Goal: Information Seeking & Learning: Learn about a topic

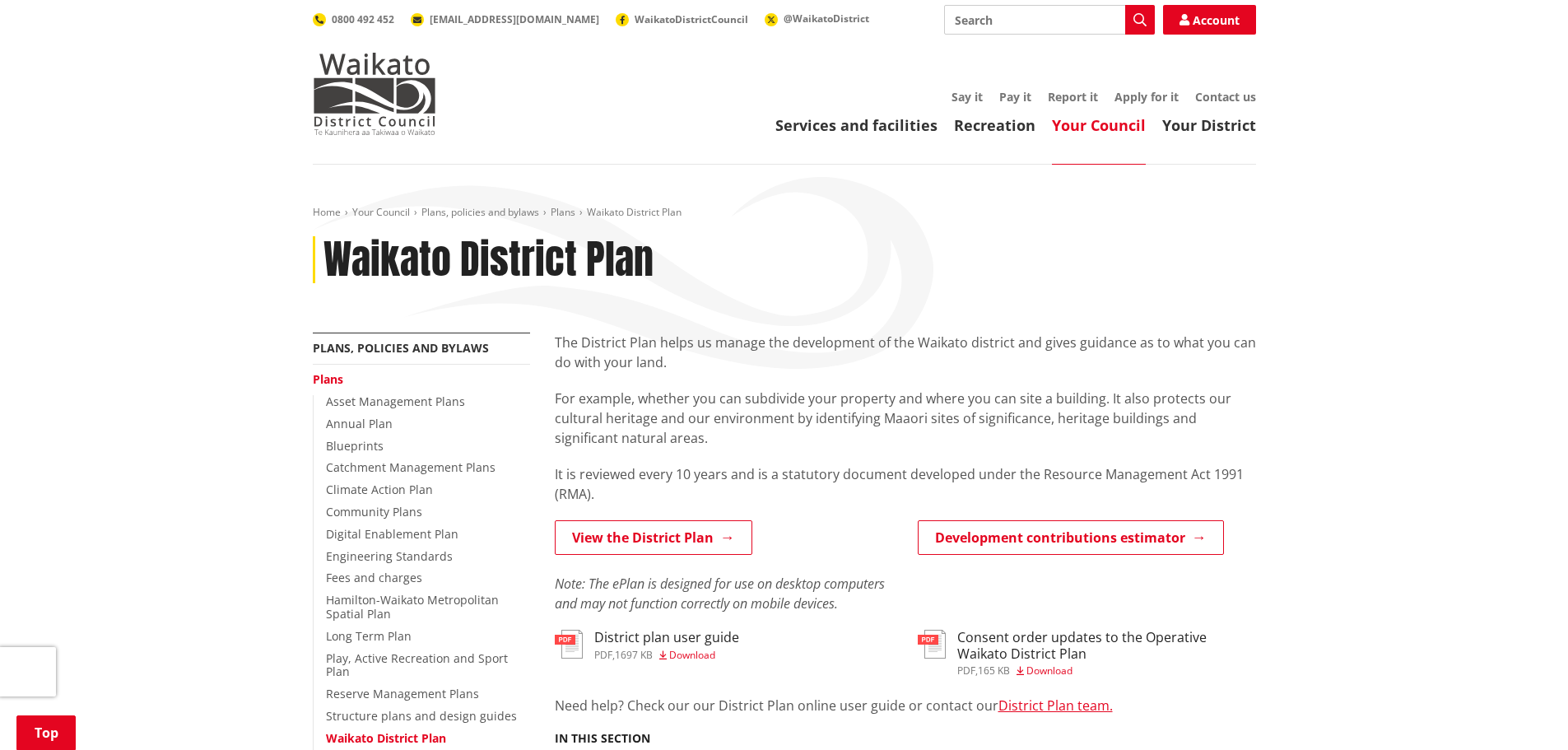
scroll to position [412, 0]
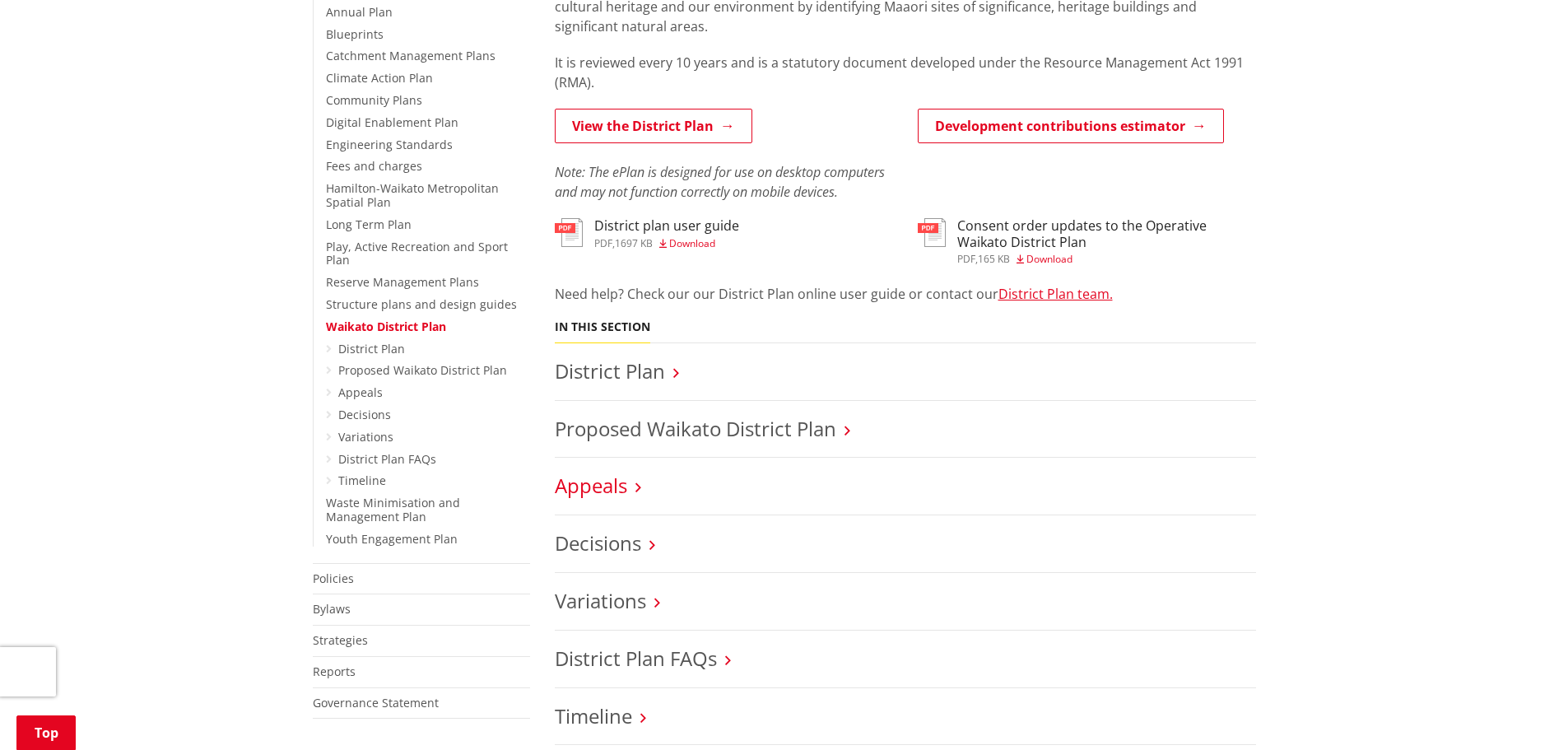
click at [586, 497] on link "Appeals" at bounding box center [590, 485] width 72 height 28
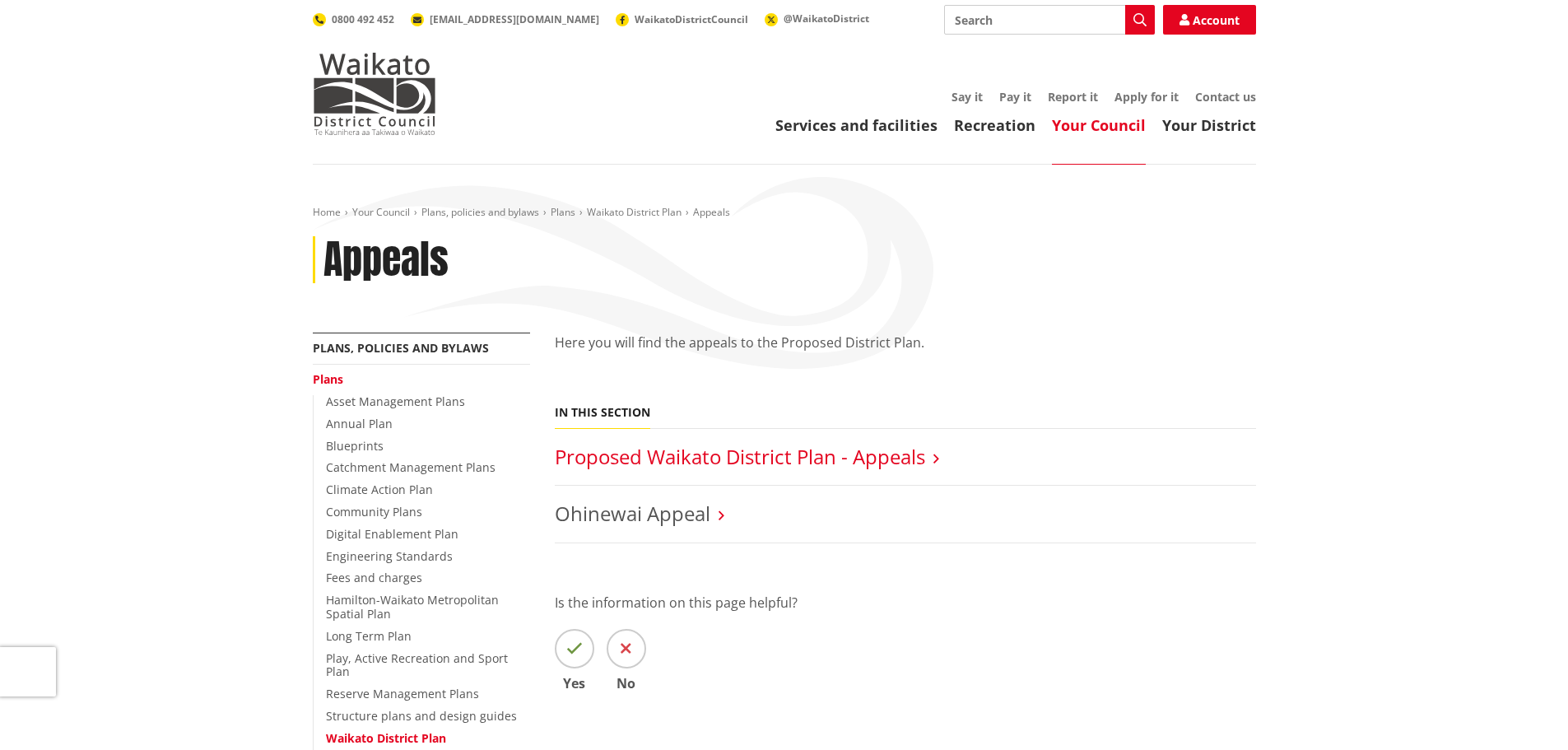
click at [645, 456] on link "Proposed Waikato District Plan - Appeals" at bounding box center [739, 457] width 370 height 28
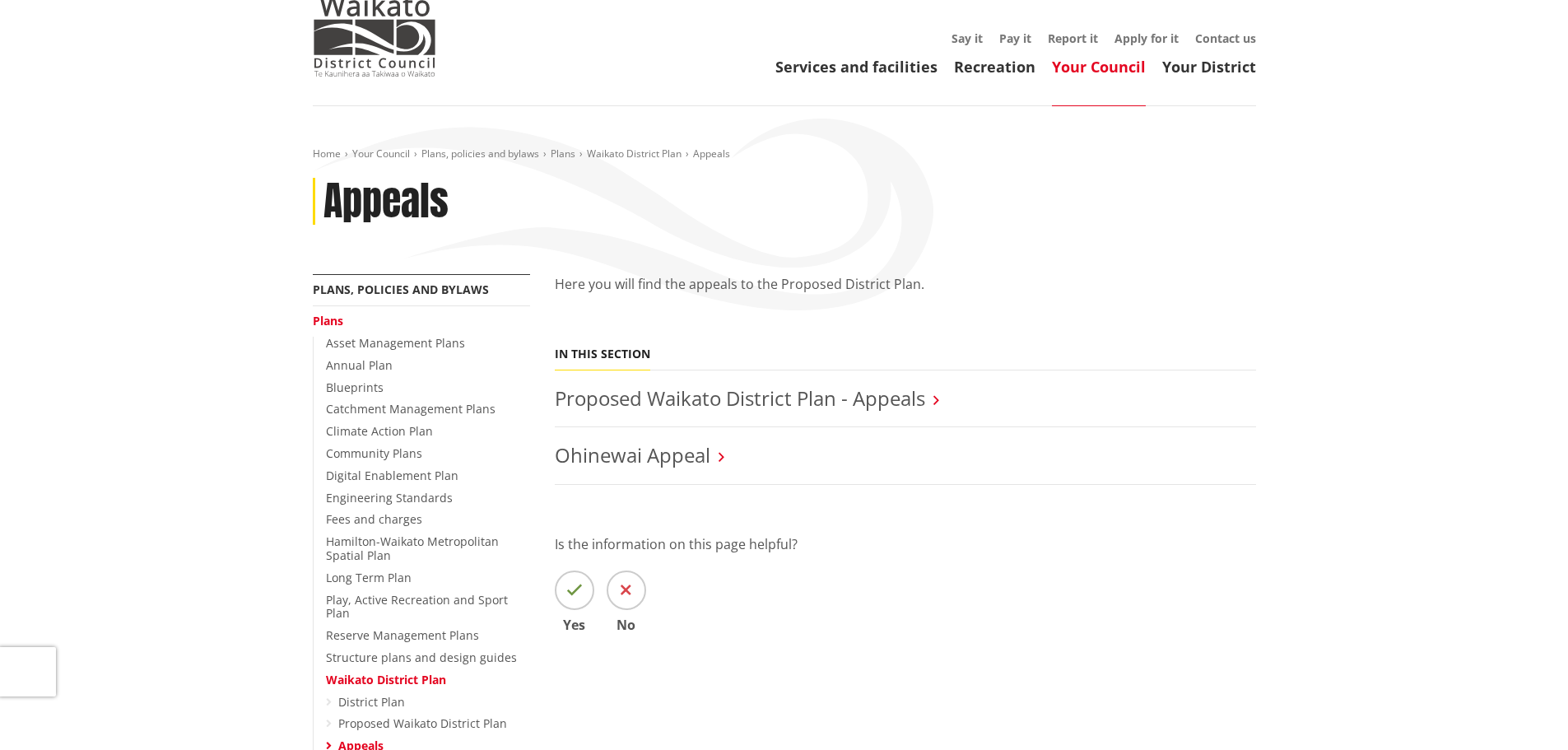
scroll to position [247, 0]
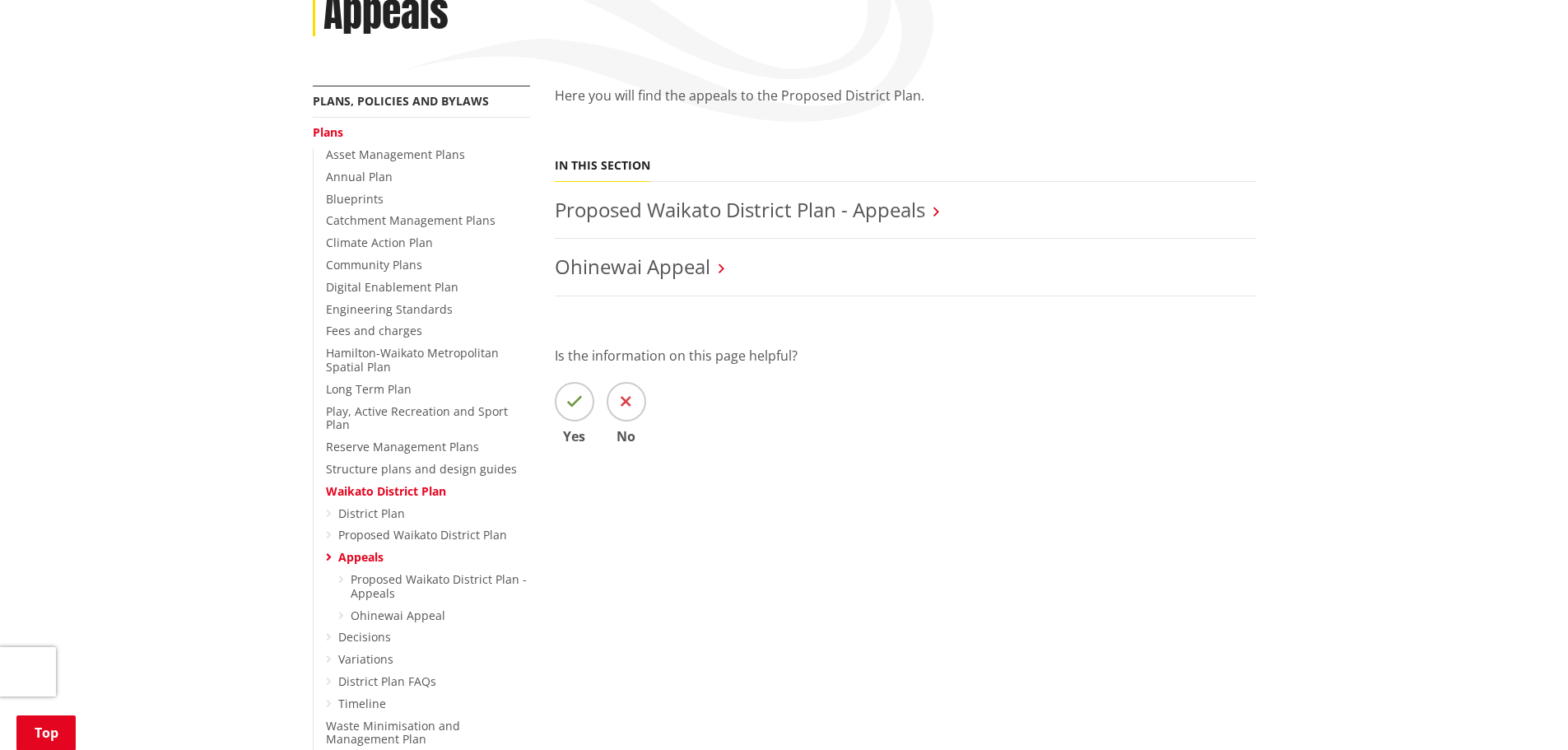
click at [387, 483] on link "Waikato District Plan" at bounding box center [385, 491] width 121 height 15
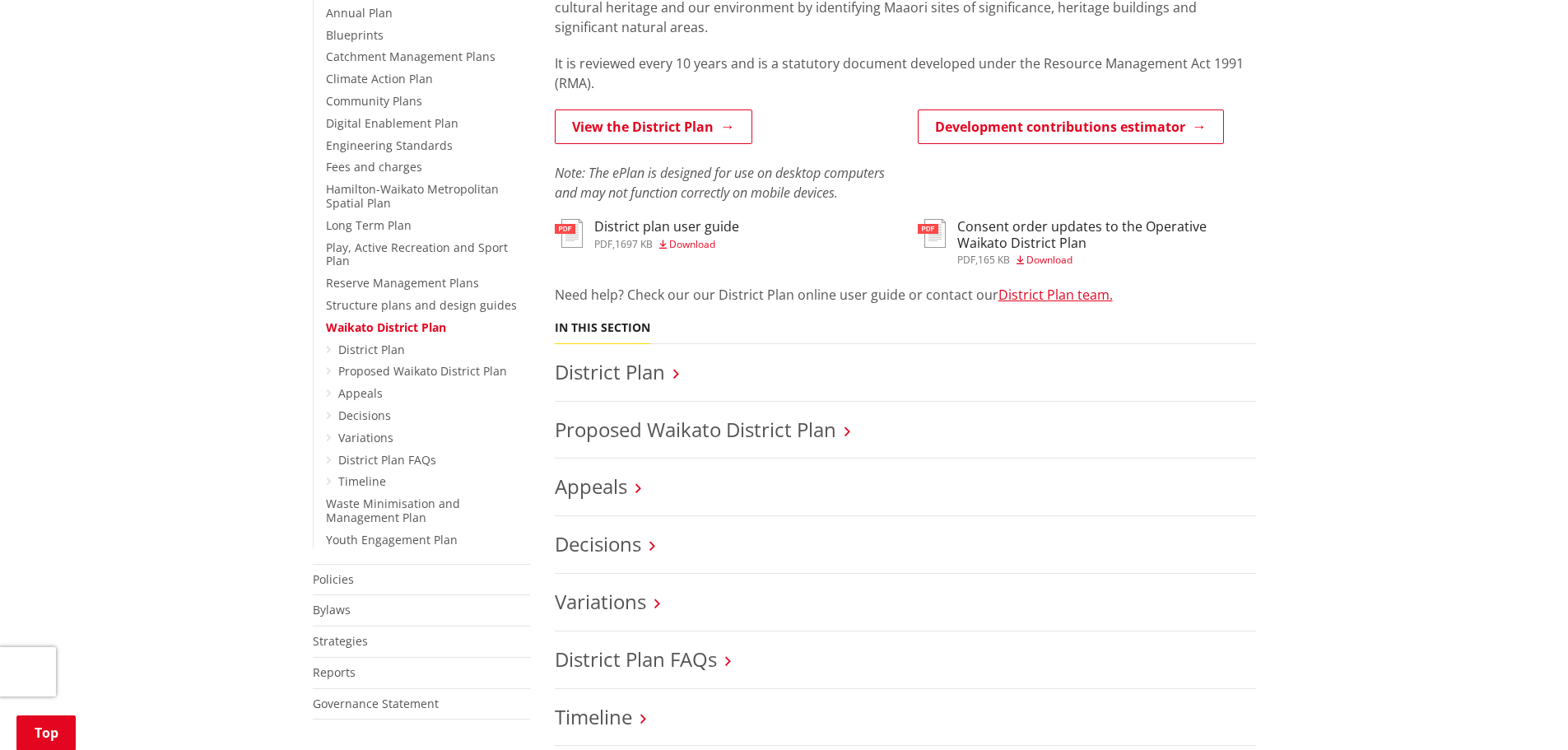
scroll to position [412, 0]
click at [1212, 235] on h3 "Consent order updates to the Operative Waikato District Plan" at bounding box center [1107, 234] width 299 height 31
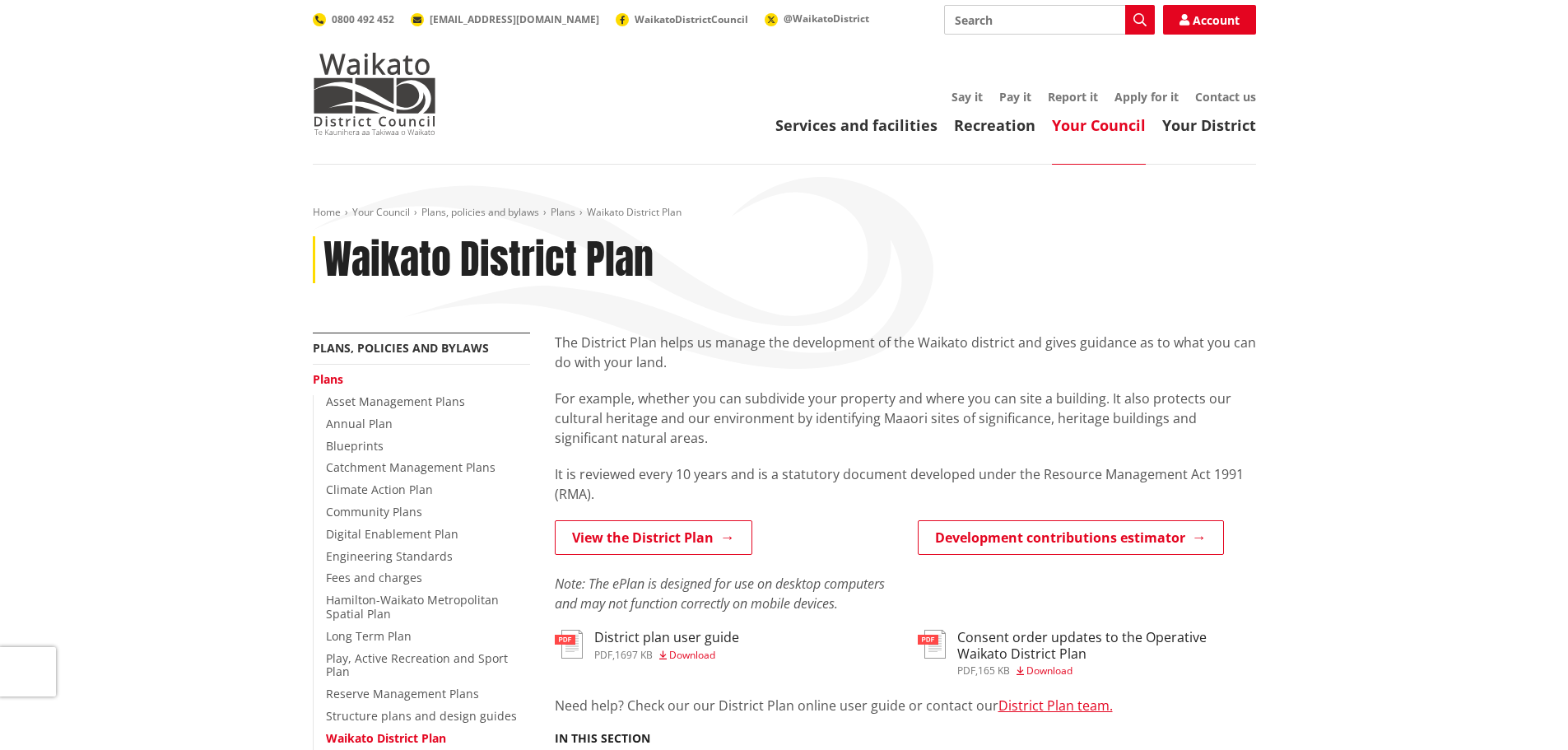
scroll to position [412, 0]
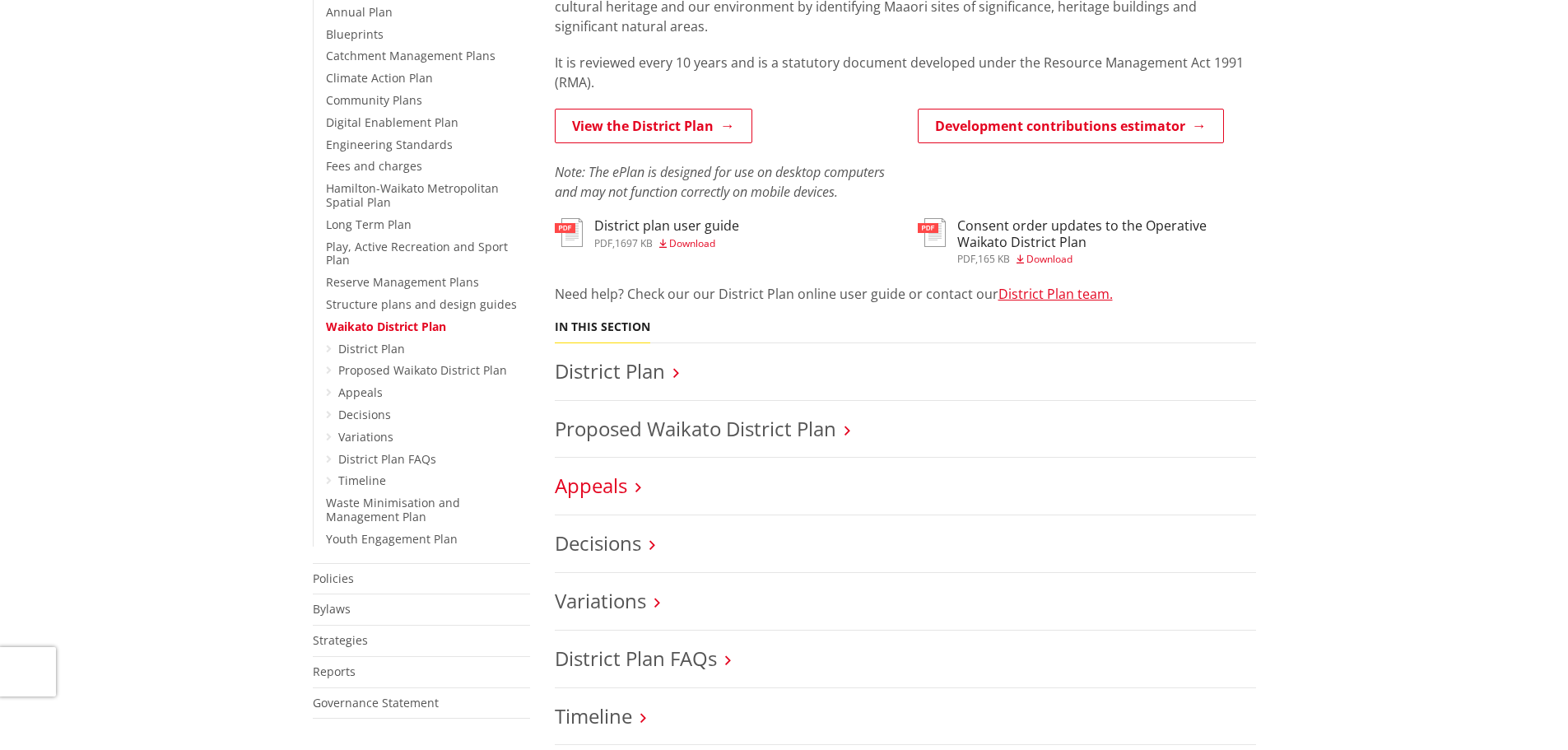
click at [587, 477] on link "Appeals" at bounding box center [590, 485] width 72 height 28
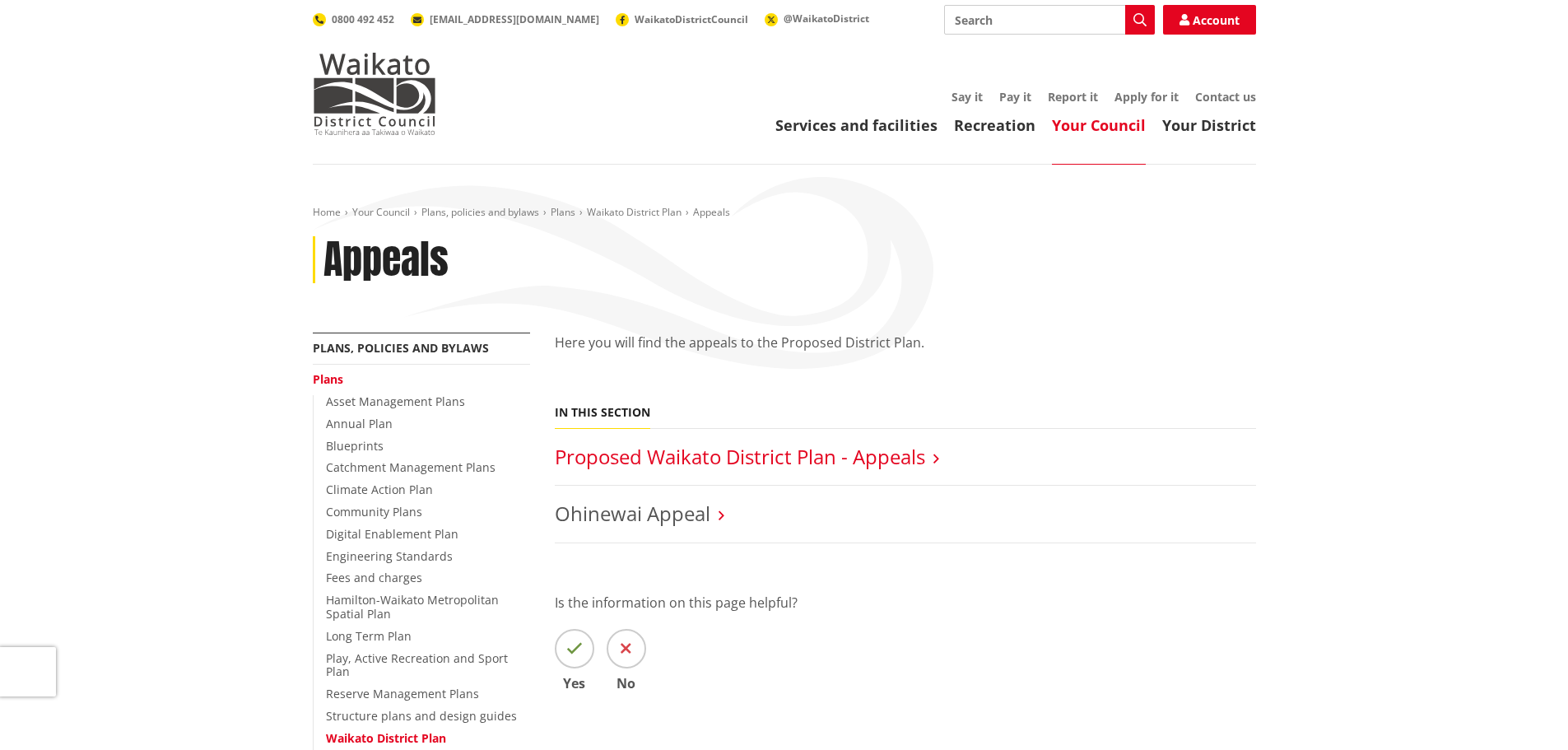
click at [714, 454] on link "Proposed Waikato District Plan - Appeals" at bounding box center [739, 457] width 370 height 28
